Goal: Entertainment & Leisure: Consume media (video, audio)

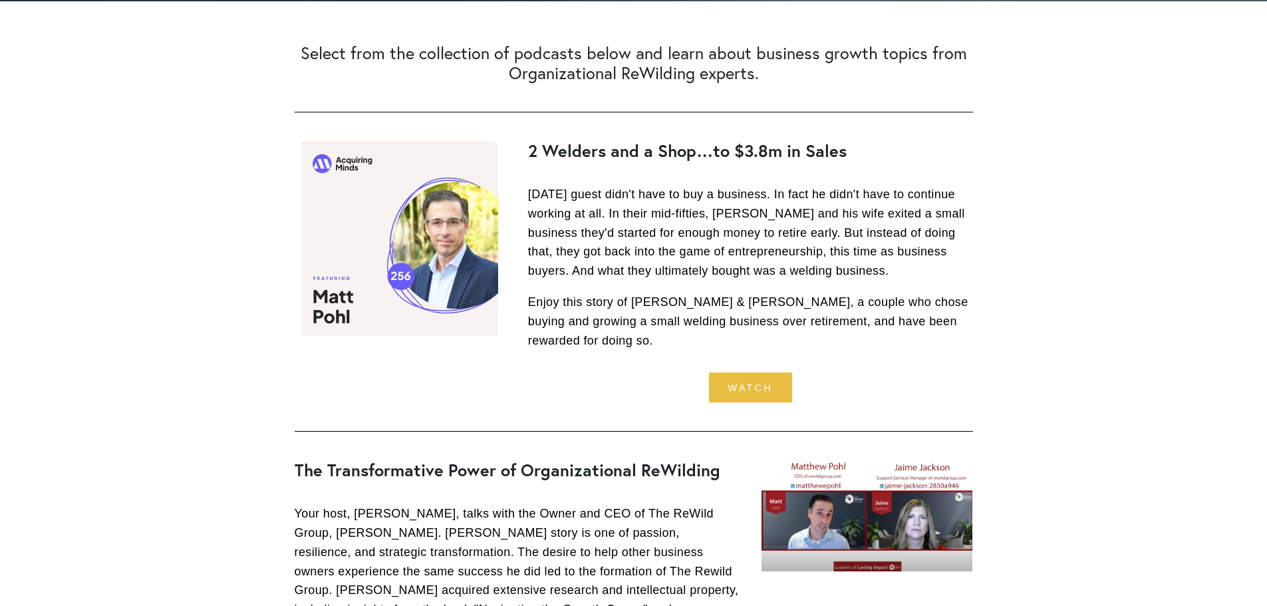
scroll to position [399, 0]
click at [761, 372] on link "Watch" at bounding box center [750, 387] width 83 height 30
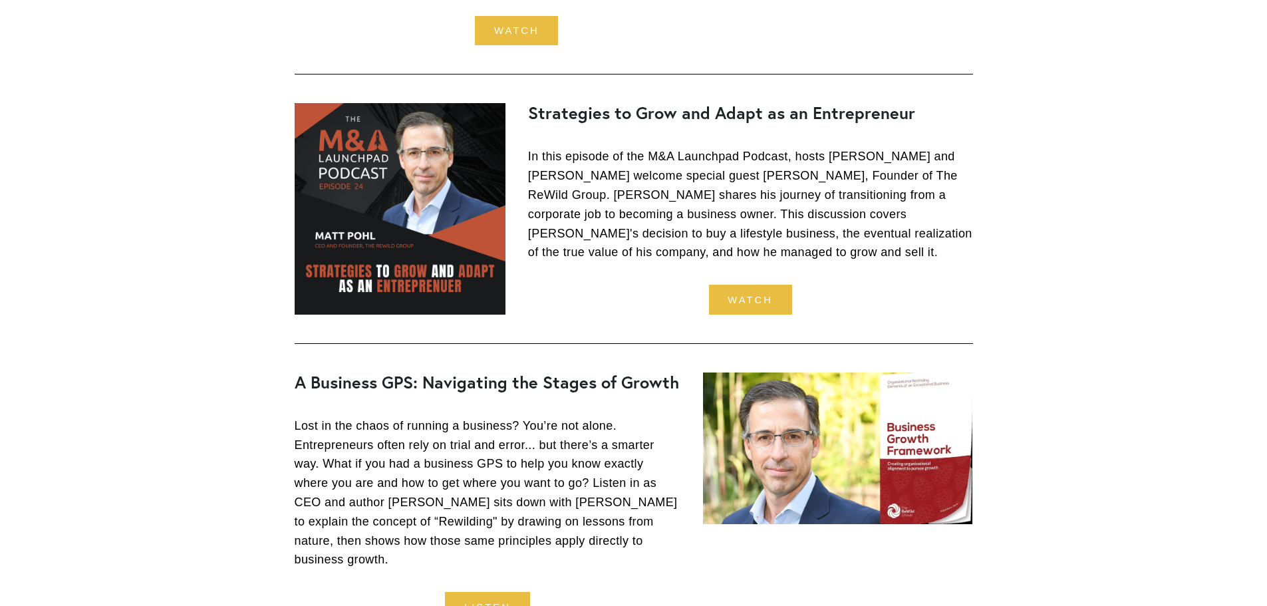
scroll to position [1063, 0]
